Goal: Task Accomplishment & Management: Manage account settings

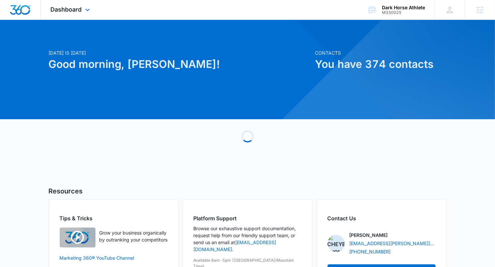
click at [79, 17] on div "Dashboard Apps Reputation Websites Forms CRM Email Social Shop Payments POS Con…" at bounding box center [71, 10] width 61 height 20
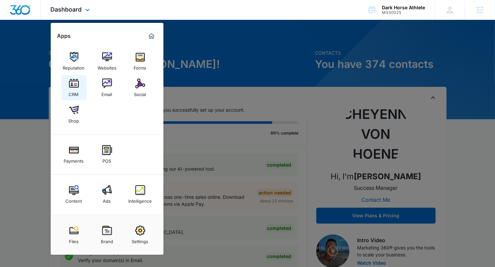
click at [74, 85] on img at bounding box center [74, 84] width 10 height 10
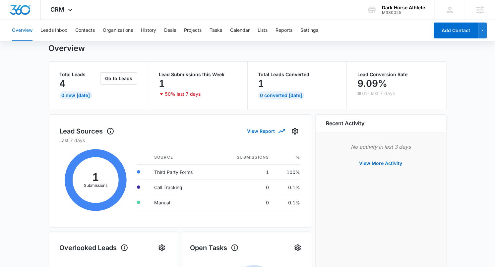
scroll to position [26, 0]
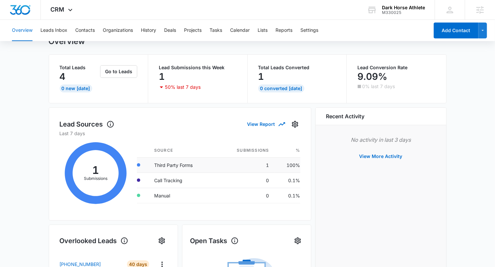
click at [165, 164] on td "Third Party Forms" at bounding box center [182, 165] width 67 height 15
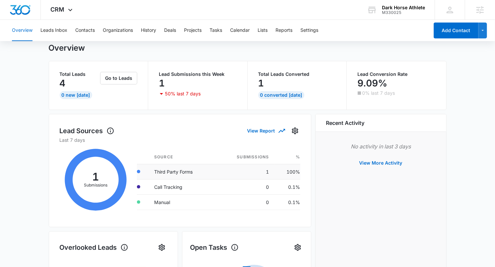
scroll to position [0, 0]
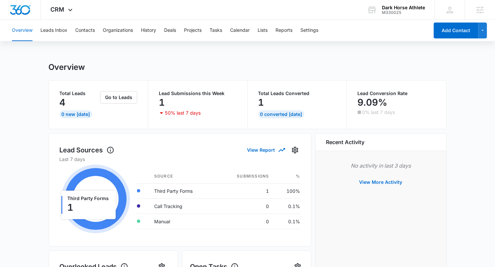
click at [110, 178] on icon at bounding box center [96, 199] width 62 height 62
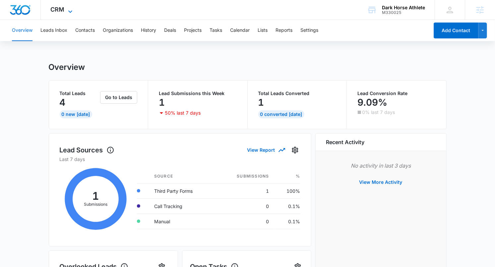
click at [56, 8] on span "CRM" at bounding box center [58, 9] width 14 height 7
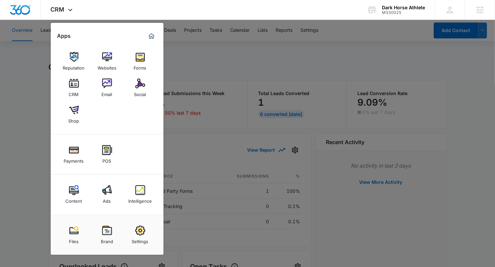
click at [189, 75] on div at bounding box center [247, 133] width 495 height 267
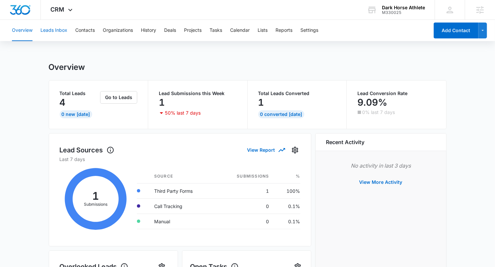
click at [63, 31] on button "Leads Inbox" at bounding box center [53, 30] width 27 height 21
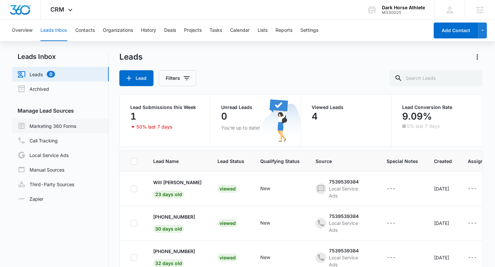
click at [68, 124] on link "Marketing 360 Forms" at bounding box center [47, 126] width 59 height 8
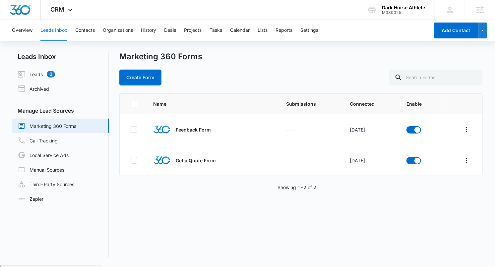
click at [262, 75] on div "Create Form" at bounding box center [300, 78] width 363 height 16
click at [72, 184] on link "Third-Party Sources" at bounding box center [46, 184] width 57 height 8
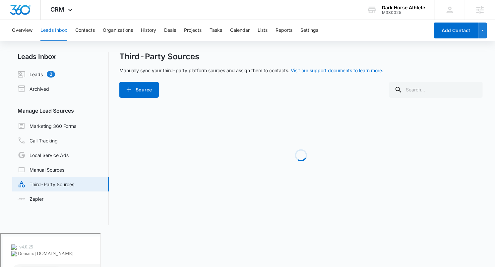
scroll to position [1, 0]
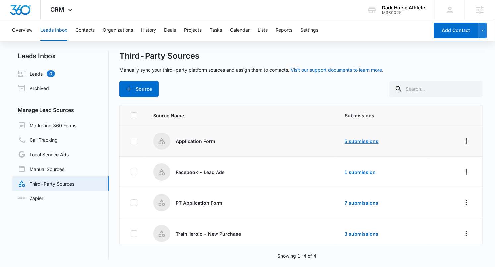
click at [359, 141] on link "5 submissions" at bounding box center [362, 142] width 34 height 6
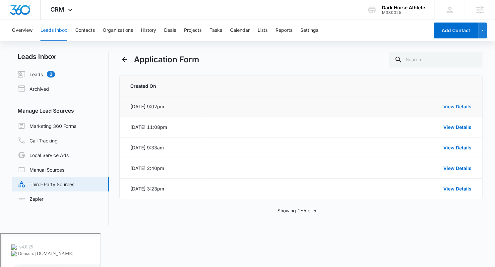
click at [450, 107] on link "View Details" at bounding box center [458, 107] width 28 height 6
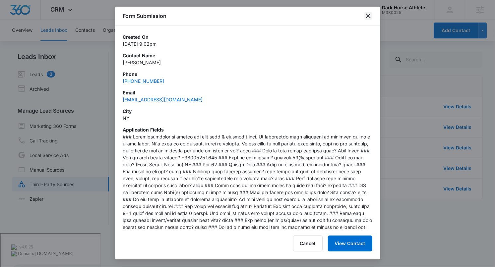
click at [366, 19] on icon "close" at bounding box center [368, 16] width 8 height 8
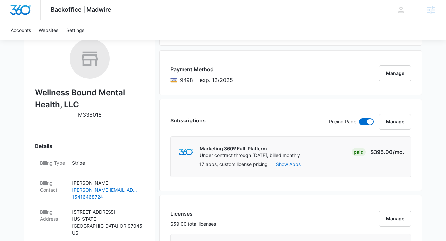
scroll to position [5, 0]
